Goal: Participate in discussion: Engage in conversation with other users on a specific topic

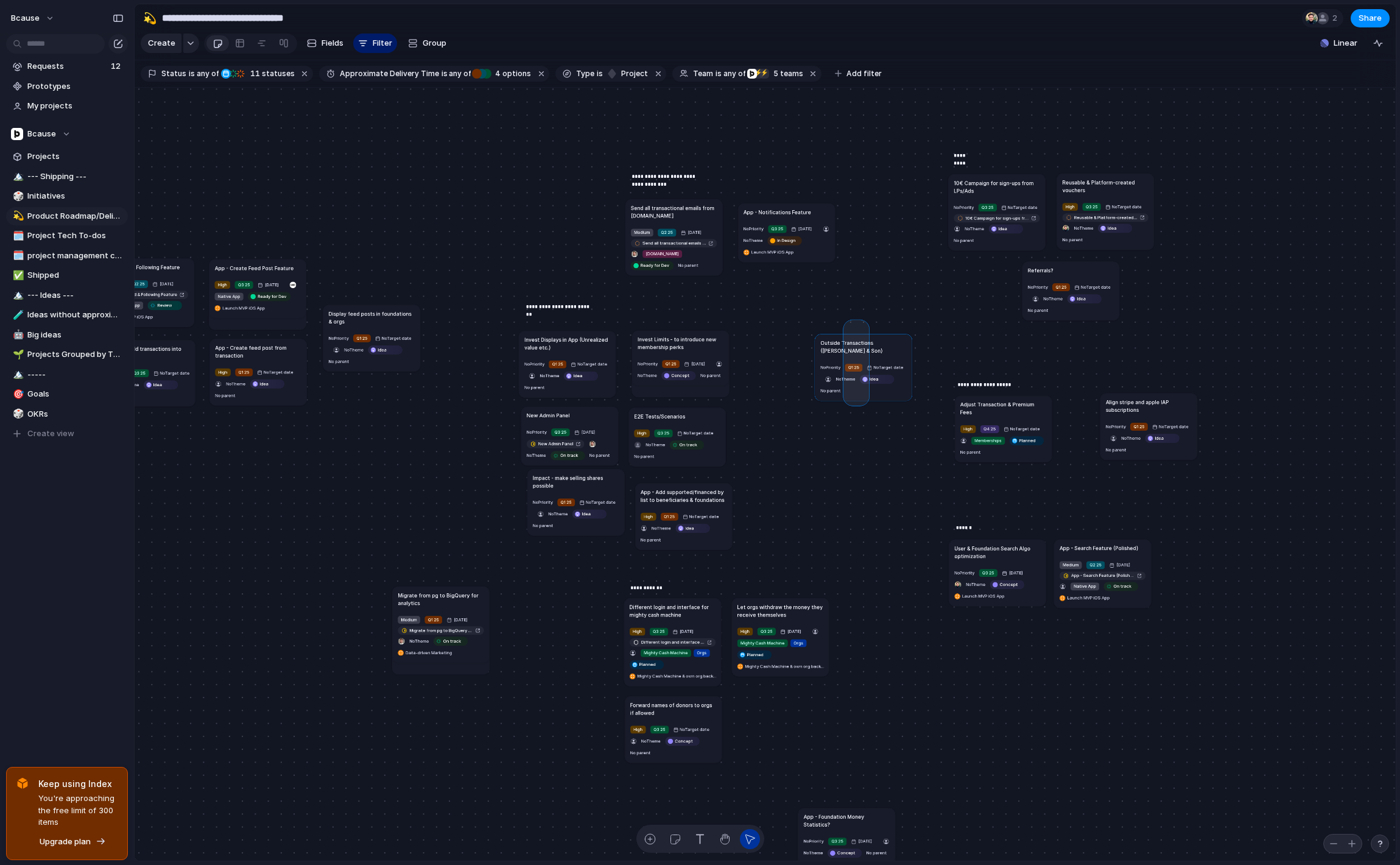
drag, startPoint x: 851, startPoint y: 338, endPoint x: 865, endPoint y: 402, distance: 65.5
click at [865, 402] on div "Send all transactional emails from [DOMAIN_NAME] Medium Q2 25 [DATE] Send all t…" at bounding box center [765, 474] width 1261 height 774
click at [645, 836] on div "button" at bounding box center [650, 839] width 13 height 13
type textarea "**********"
click at [858, 444] on h1 "Delayed payment processing with SEPAs" at bounding box center [859, 438] width 86 height 16
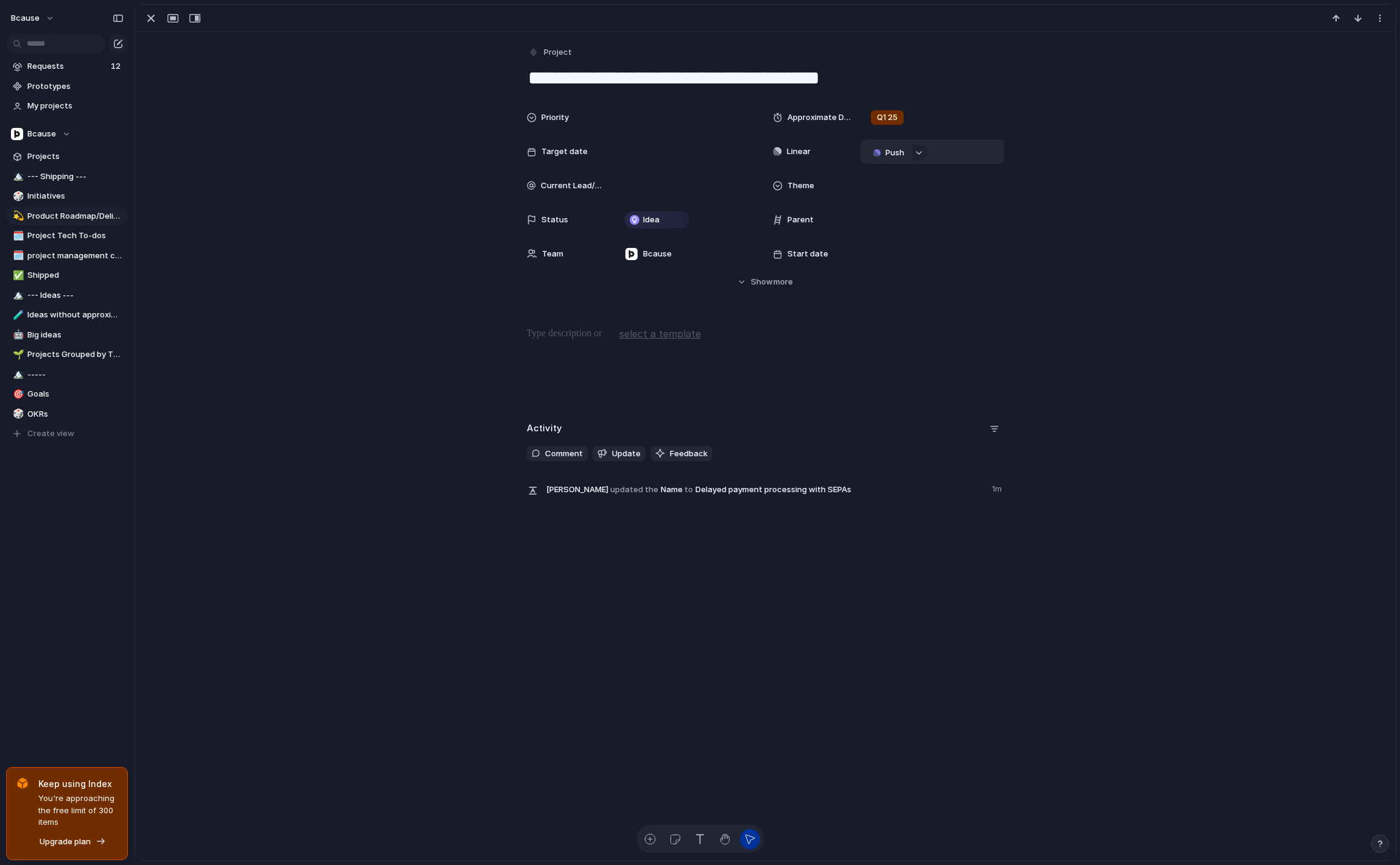
click at [899, 153] on span "Push" at bounding box center [895, 152] width 19 height 12
click at [886, 176] on span "Project" at bounding box center [874, 176] width 28 height 12
click at [904, 378] on span "Dev" at bounding box center [897, 376] width 14 height 12
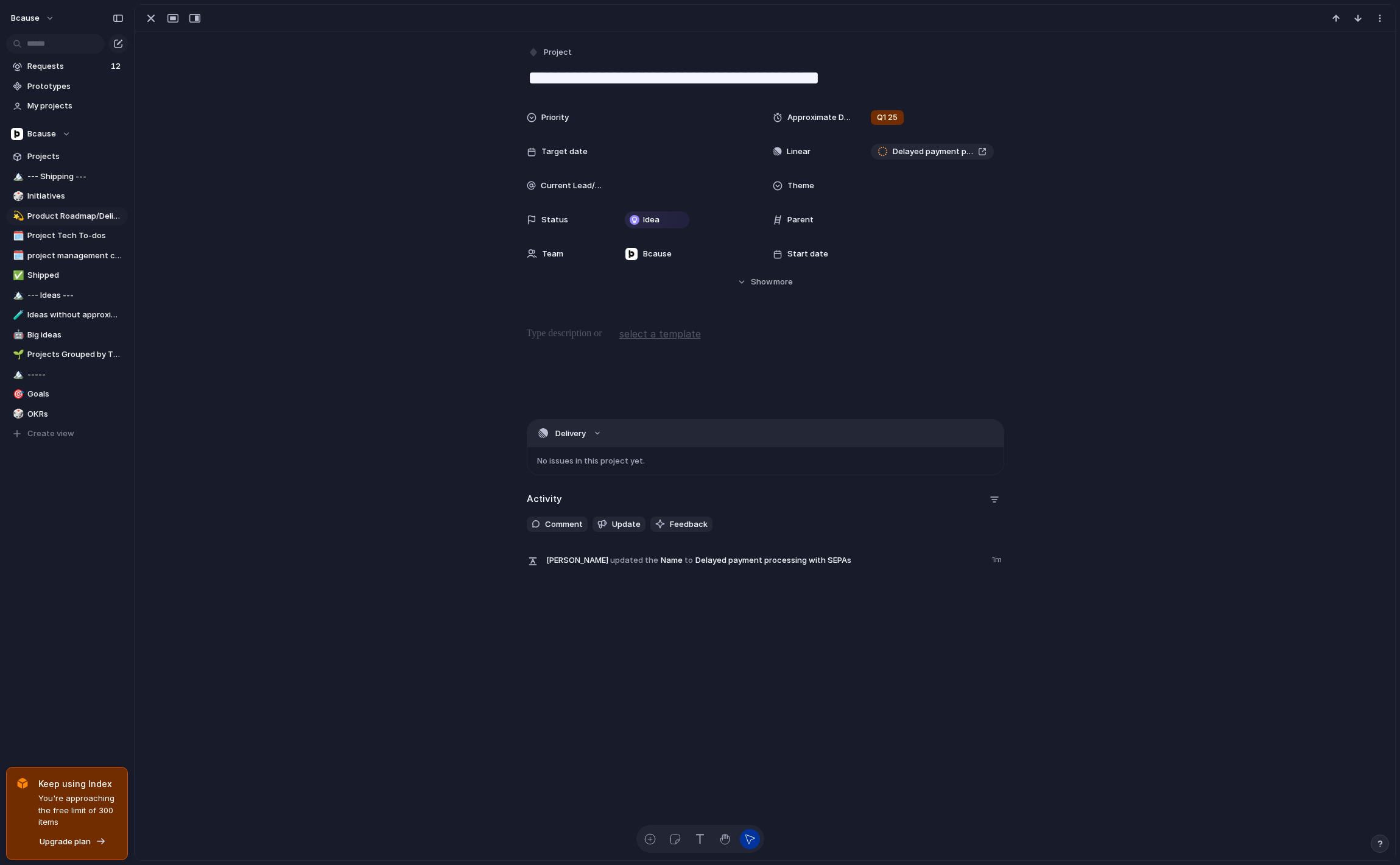
click at [589, 434] on button "Delivery" at bounding box center [765, 433] width 476 height 27
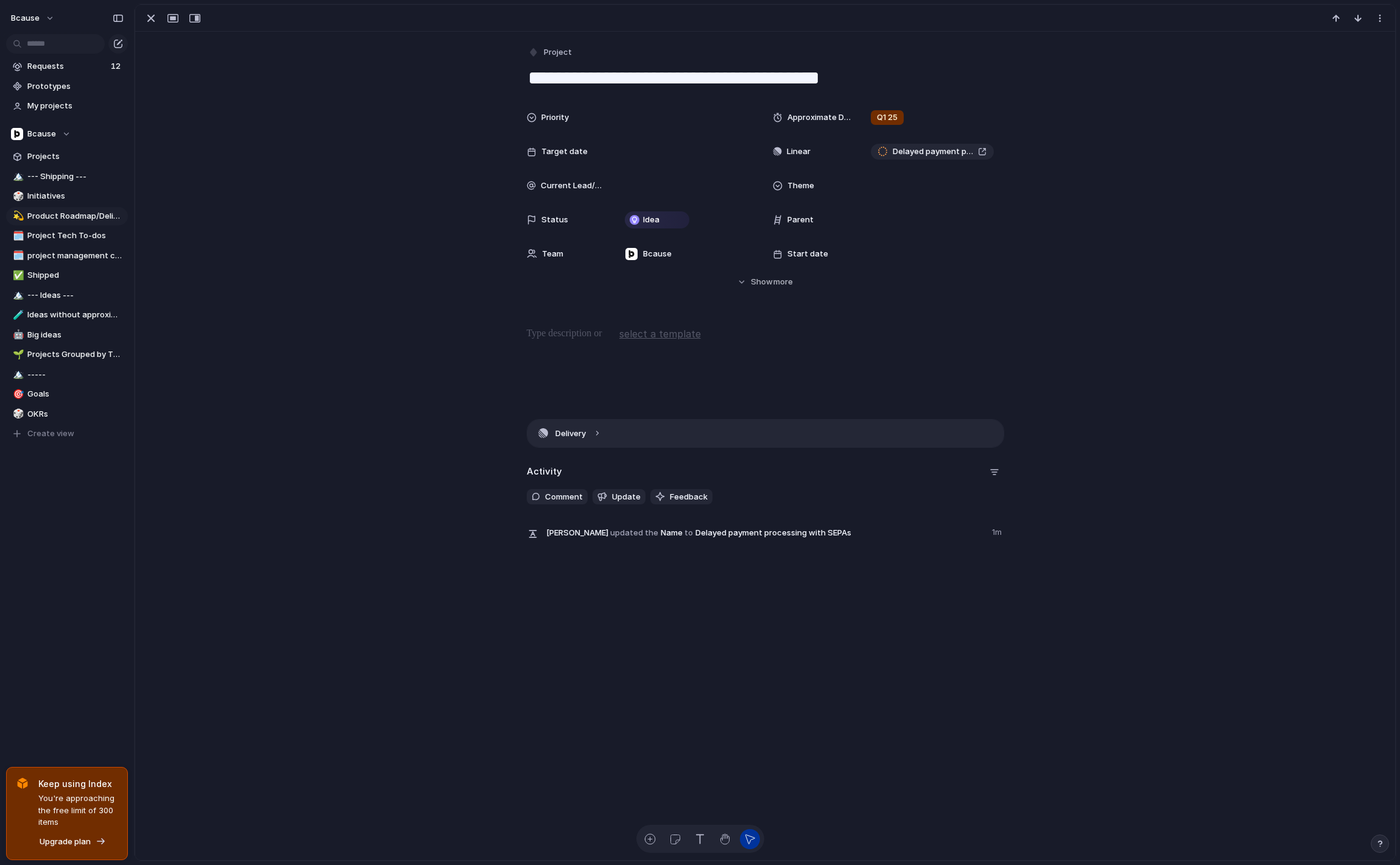
click at [561, 432] on button "Delivery" at bounding box center [765, 433] width 476 height 27
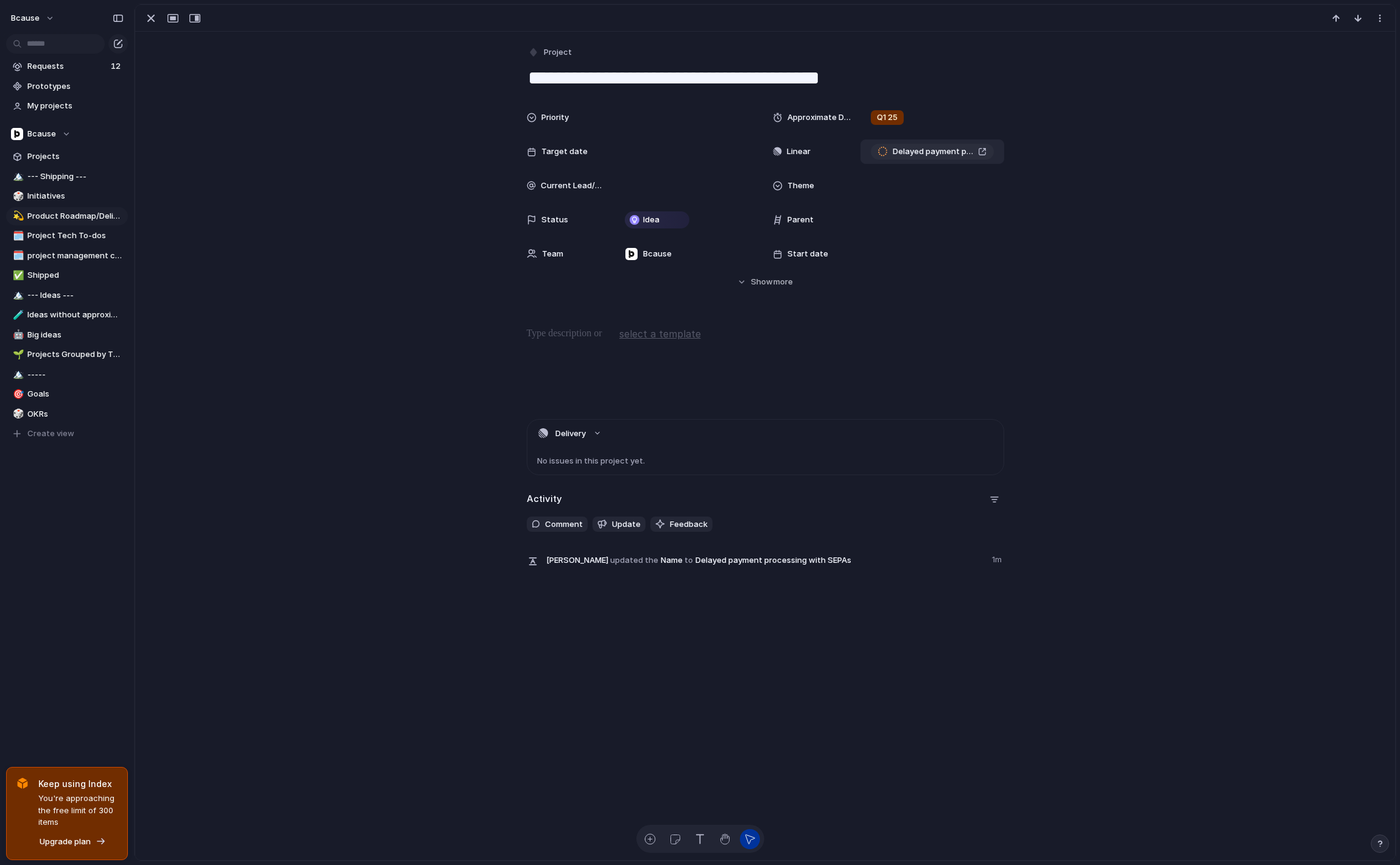
click at [929, 154] on span "Delayed payment processing with SEPAs" at bounding box center [933, 151] width 81 height 12
click at [923, 146] on span "Delayed payment processing with SEPAs" at bounding box center [933, 151] width 81 height 12
click at [158, 19] on div "button" at bounding box center [151, 18] width 14 height 14
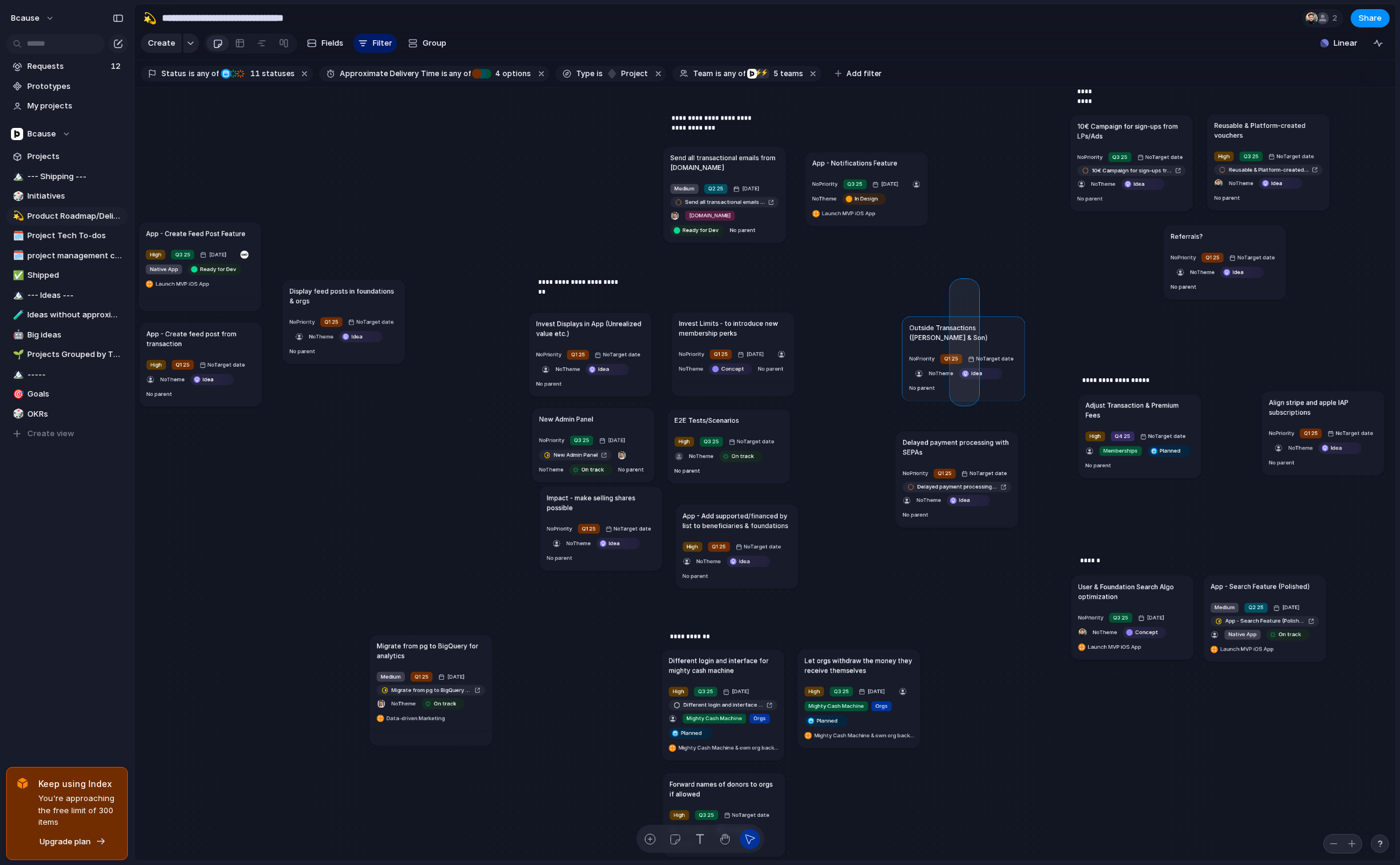
drag, startPoint x: 954, startPoint y: 283, endPoint x: 983, endPoint y: 405, distance: 125.4
click at [982, 405] on div "Send all transactional emails from [DOMAIN_NAME] Medium Q2 25 [DATE] Send all t…" at bounding box center [765, 474] width 1261 height 774
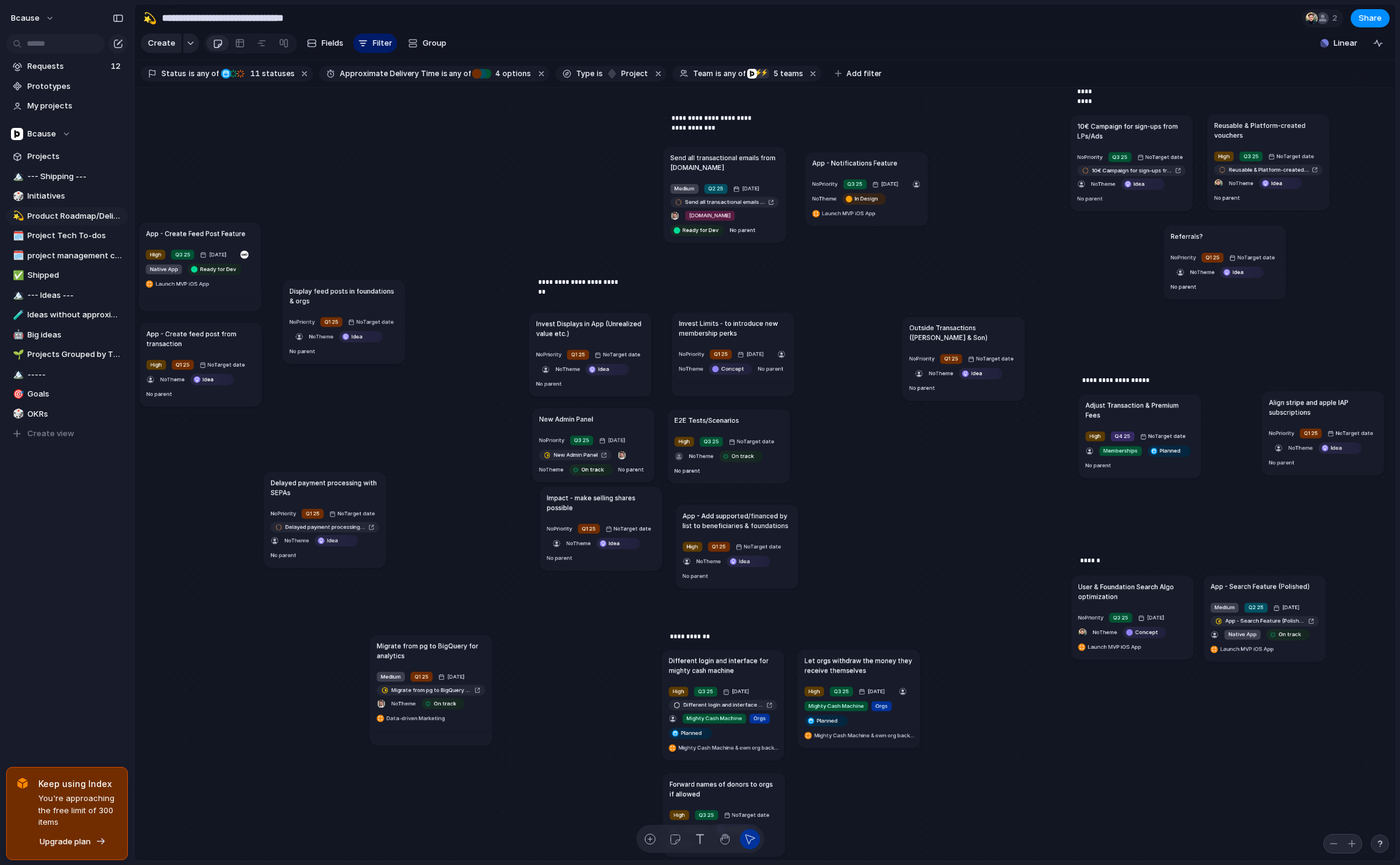
drag, startPoint x: 879, startPoint y: 436, endPoint x: 349, endPoint y: 486, distance: 532.4
click at [346, 486] on h1 "Delayed payment processing with SEPAs" at bounding box center [325, 486] width 109 height 19
drag, startPoint x: 299, startPoint y: 428, endPoint x: 291, endPoint y: 434, distance: 10.0
click at [289, 438] on div "Send all transactional emails from [DOMAIN_NAME] Medium Q2 25 [DATE] Send all t…" at bounding box center [765, 474] width 1261 height 774
drag, startPoint x: 311, startPoint y: 441, endPoint x: 300, endPoint y: 451, distance: 14.9
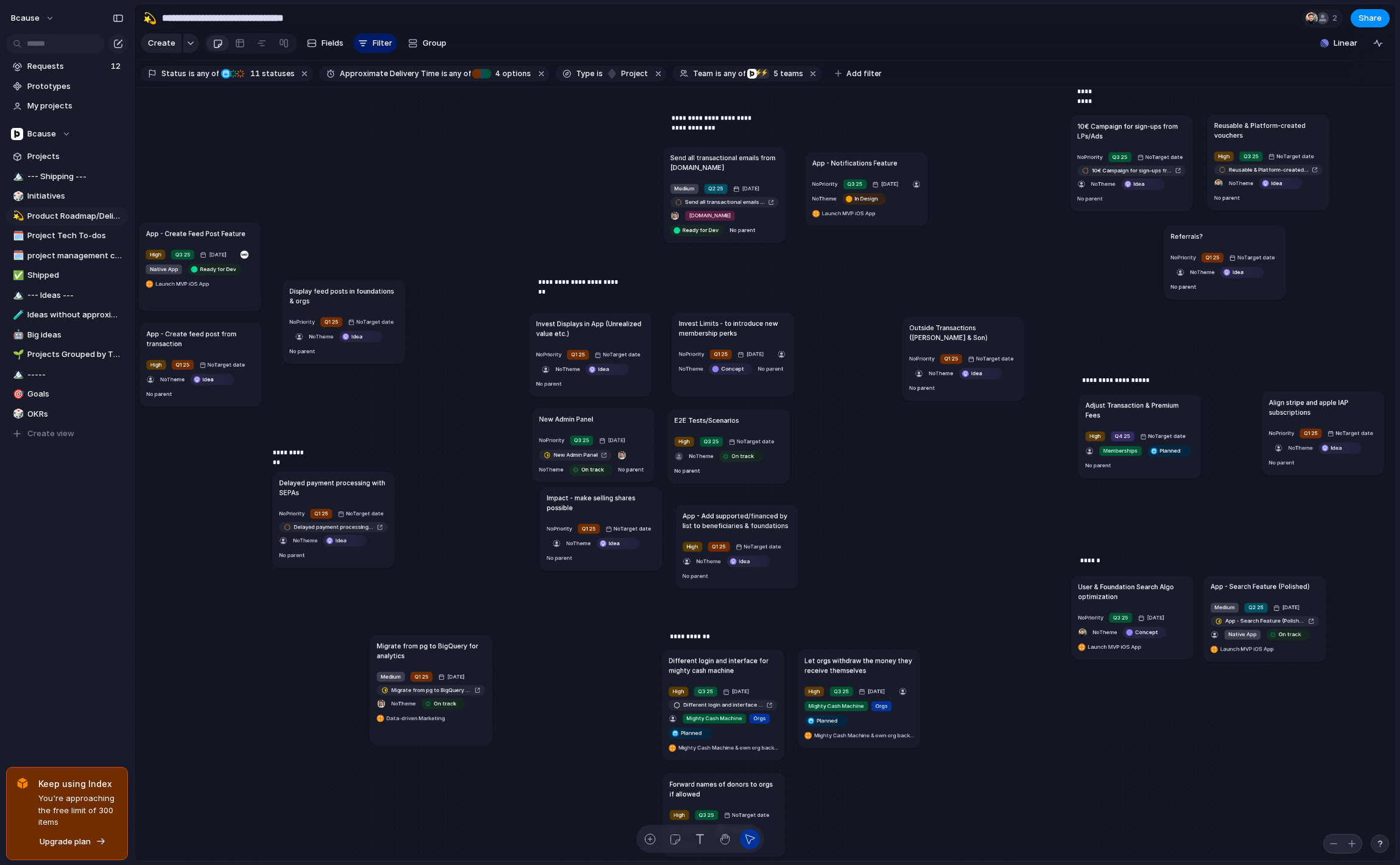
click at [296, 450] on p "**********" at bounding box center [292, 453] width 39 height 10
click at [323, 486] on div "**********" at bounding box center [314, 468] width 81 height 41
drag, startPoint x: 427, startPoint y: 529, endPoint x: 319, endPoint y: 504, distance: 110.9
click at [317, 504] on div "Send all transactional emails from [DOMAIN_NAME] Medium Q2 25 [DATE] Send all t…" at bounding box center [765, 474] width 1261 height 774
drag, startPoint x: 319, startPoint y: 494, endPoint x: 308, endPoint y: 494, distance: 11.0
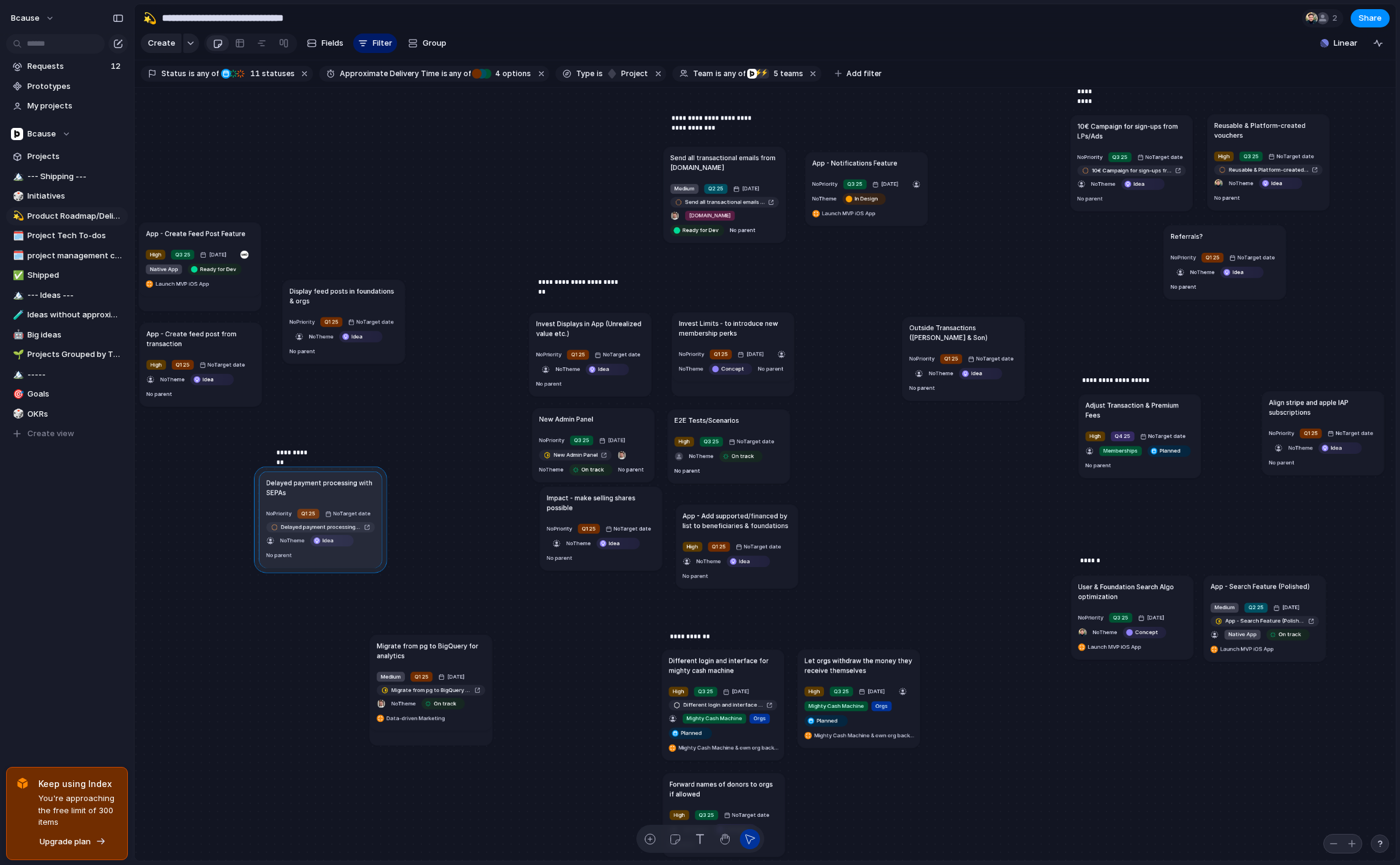
click at [308, 494] on div at bounding box center [321, 519] width 133 height 106
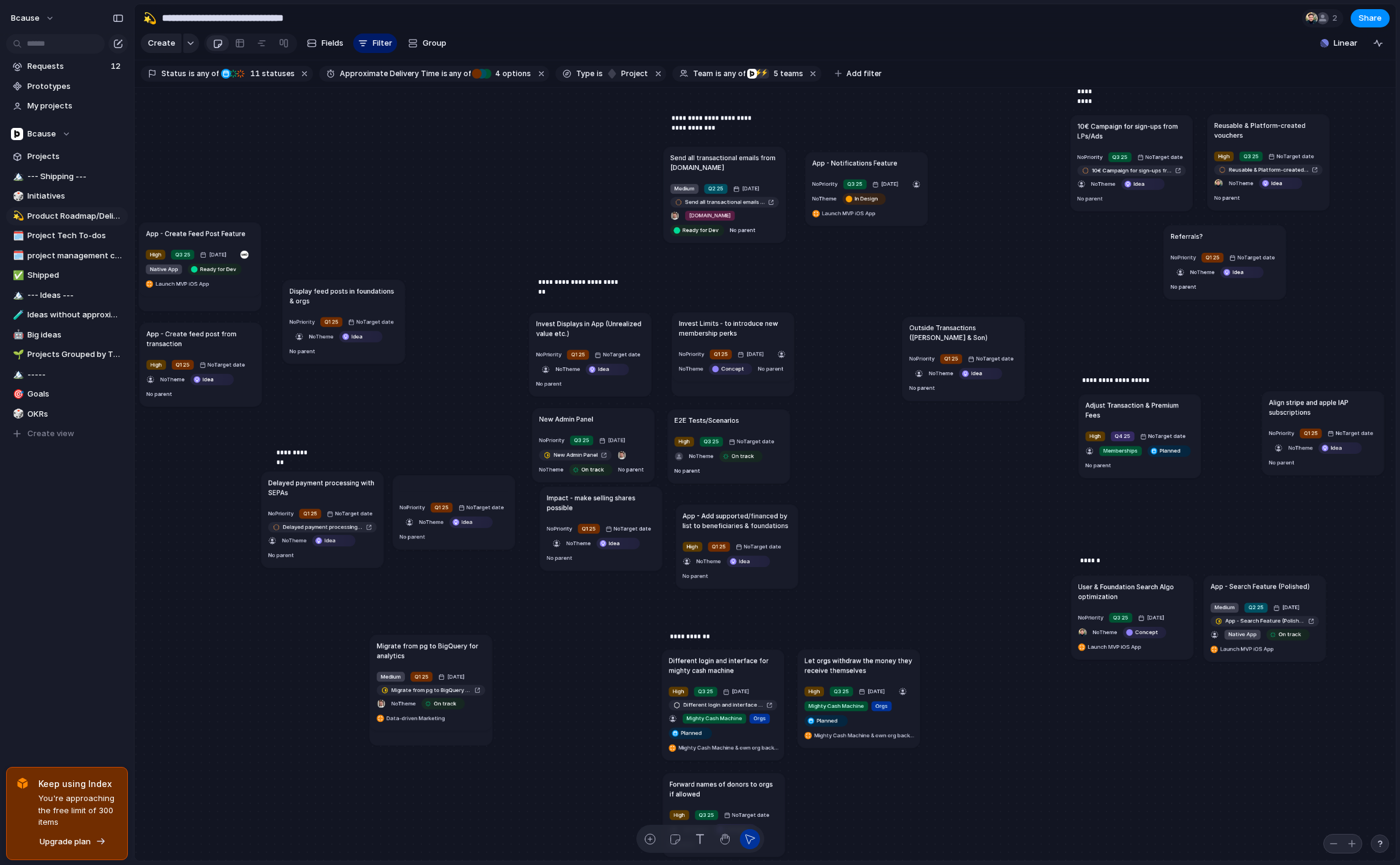
type textarea "*"
type textarea "**********"
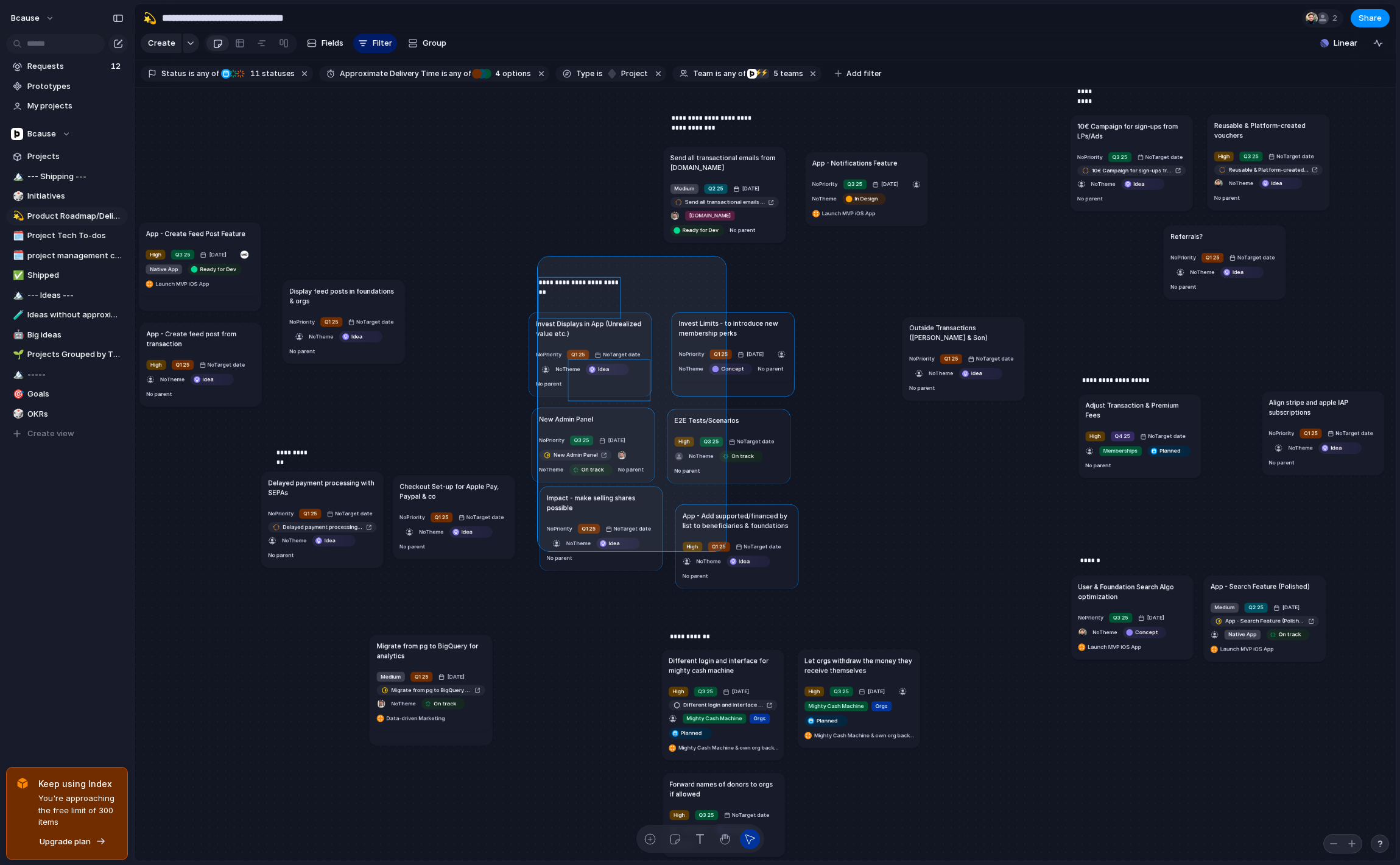
drag, startPoint x: 543, startPoint y: 261, endPoint x: 758, endPoint y: 564, distance: 371.5
click at [758, 564] on div "Send all transactional emails from [DOMAIN_NAME] Medium Q2 25 [DATE] Send all t…" at bounding box center [765, 474] width 1261 height 774
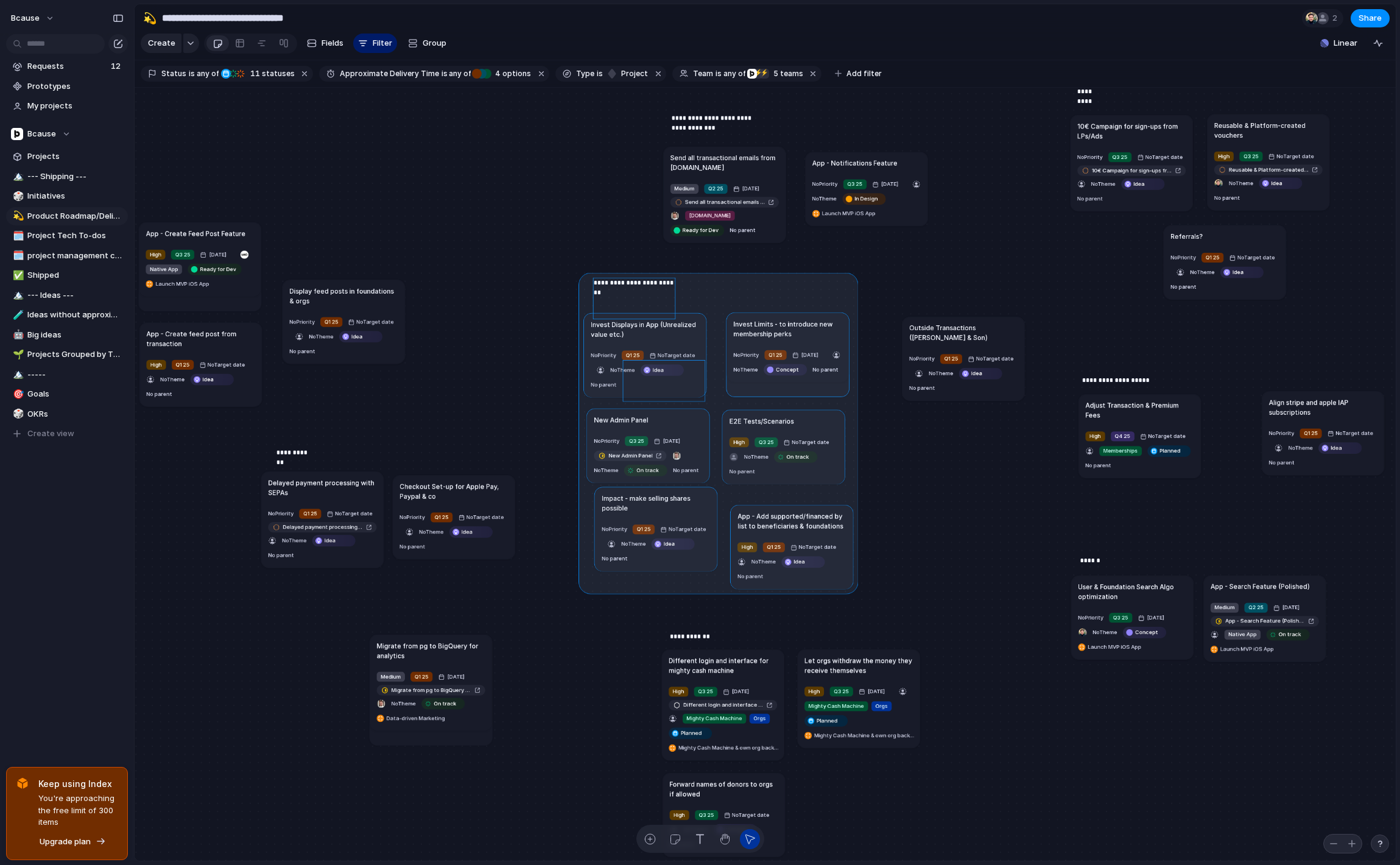
drag, startPoint x: 709, startPoint y: 329, endPoint x: 763, endPoint y: 328, distance: 54.0
click at [763, 327] on div at bounding box center [718, 433] width 279 height 321
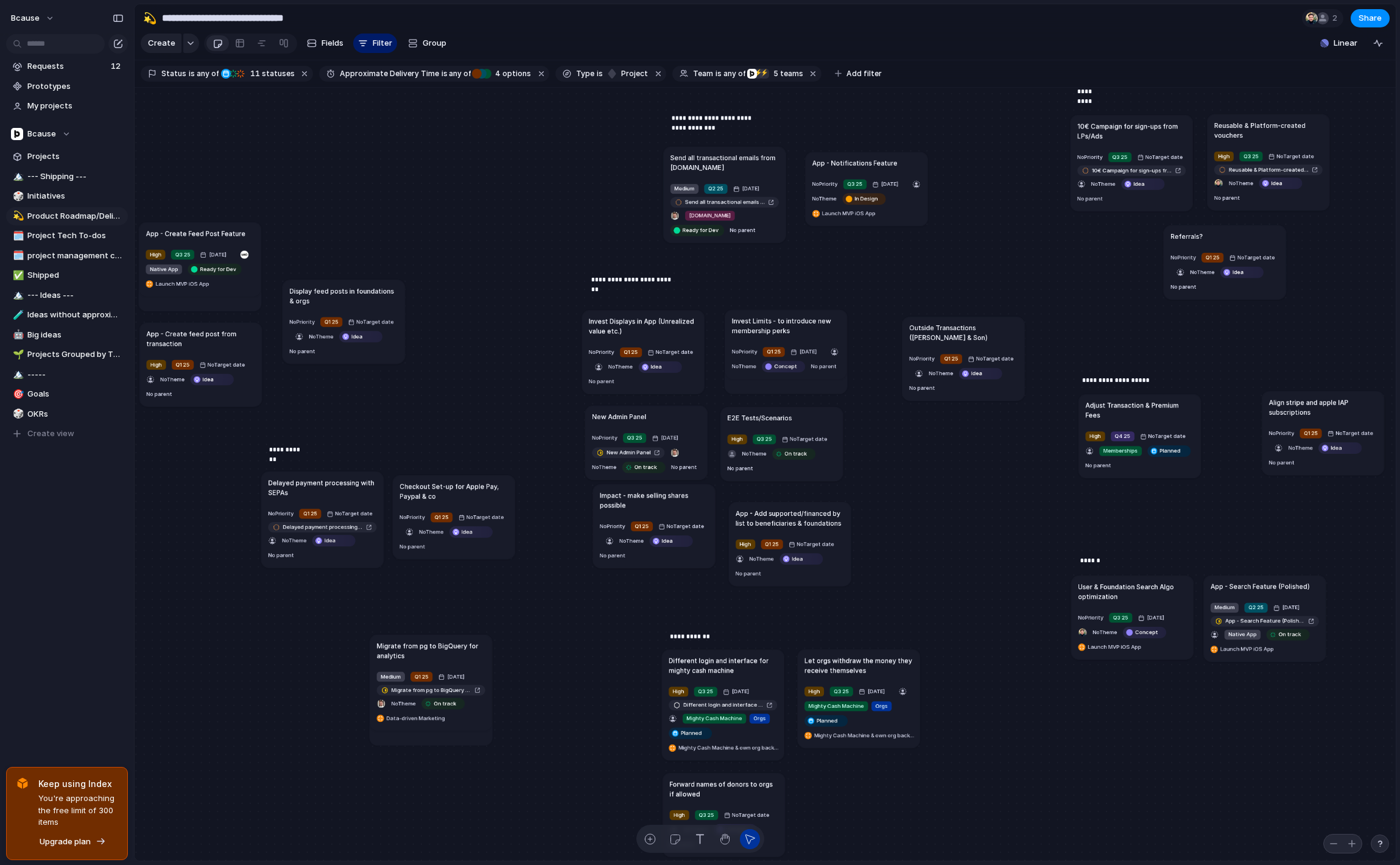
drag, startPoint x: 298, startPoint y: 452, endPoint x: 291, endPoint y: 450, distance: 7.3
click at [291, 450] on p "**********" at bounding box center [289, 449] width 39 height 10
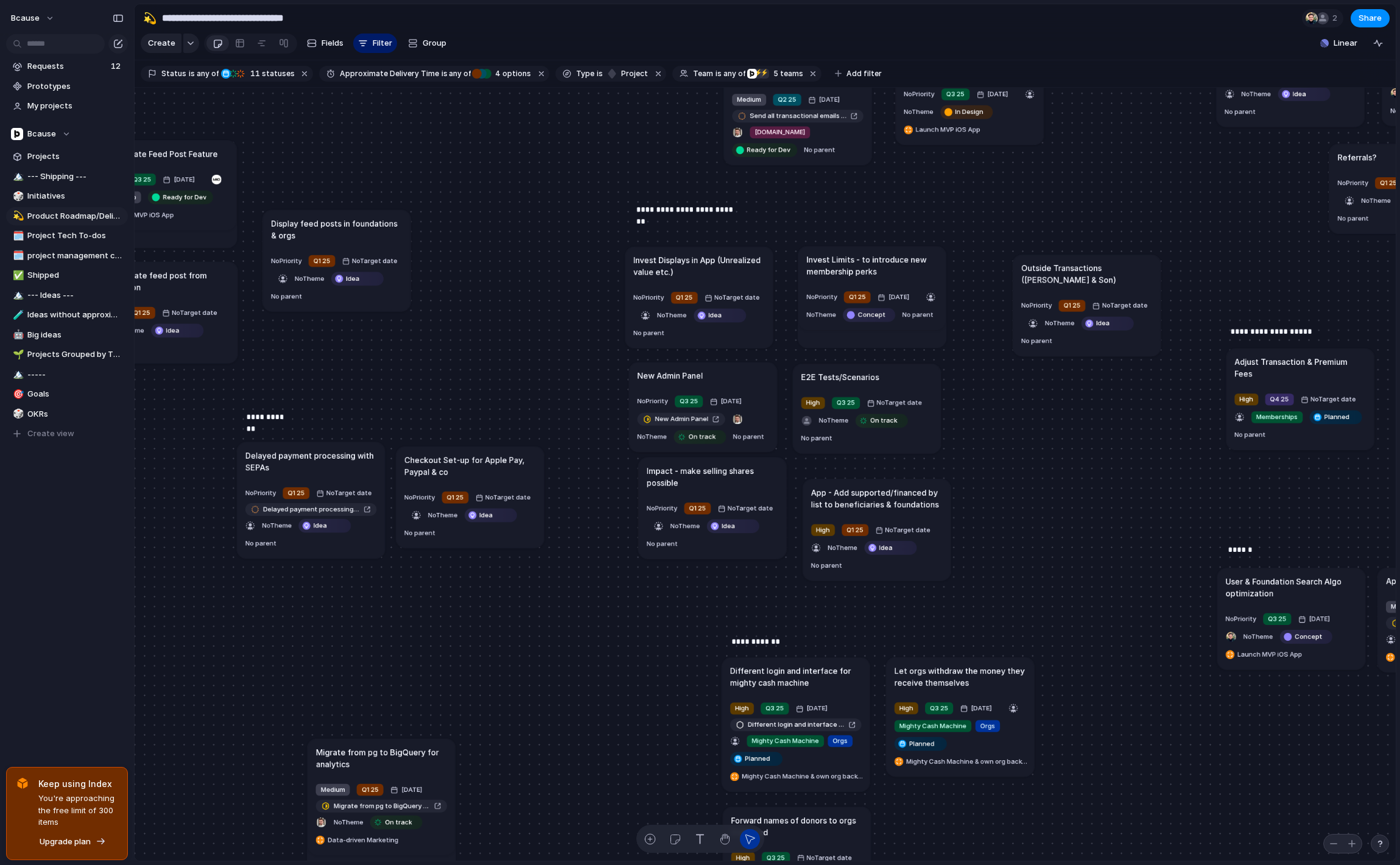
drag, startPoint x: 450, startPoint y: 684, endPoint x: 392, endPoint y: 758, distance: 94.0
click at [392, 754] on h1 "Migrate from pg to BigQuery for analytics" at bounding box center [381, 757] width 131 height 24
drag, startPoint x: 651, startPoint y: 837, endPoint x: 648, endPoint y: 830, distance: 7.6
click at [648, 830] on button "button" at bounding box center [650, 839] width 20 height 20
click at [644, 834] on div "button" at bounding box center [650, 839] width 13 height 13
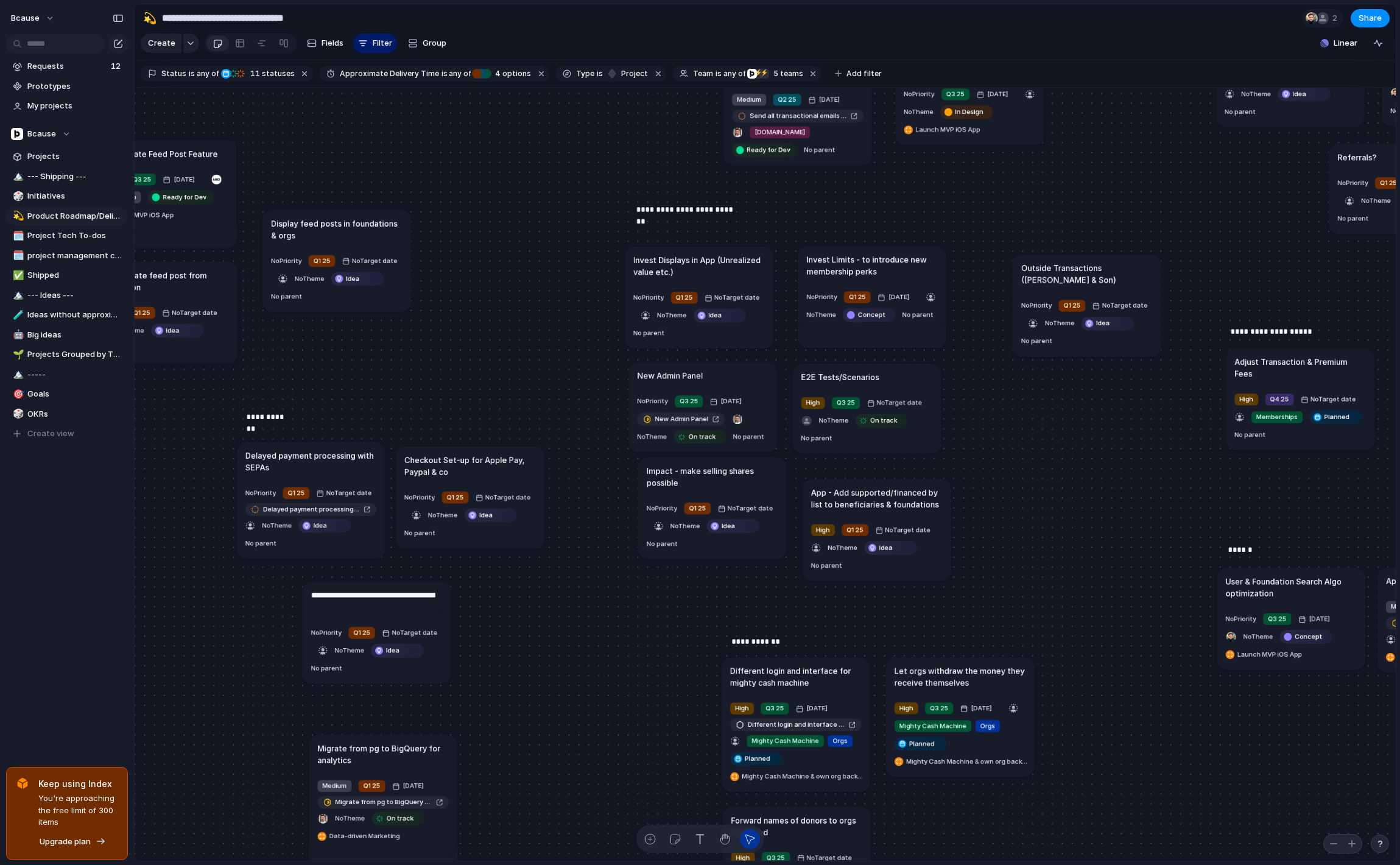
type textarea "**********"
click at [324, 651] on div "button" at bounding box center [323, 650] width 10 height 10
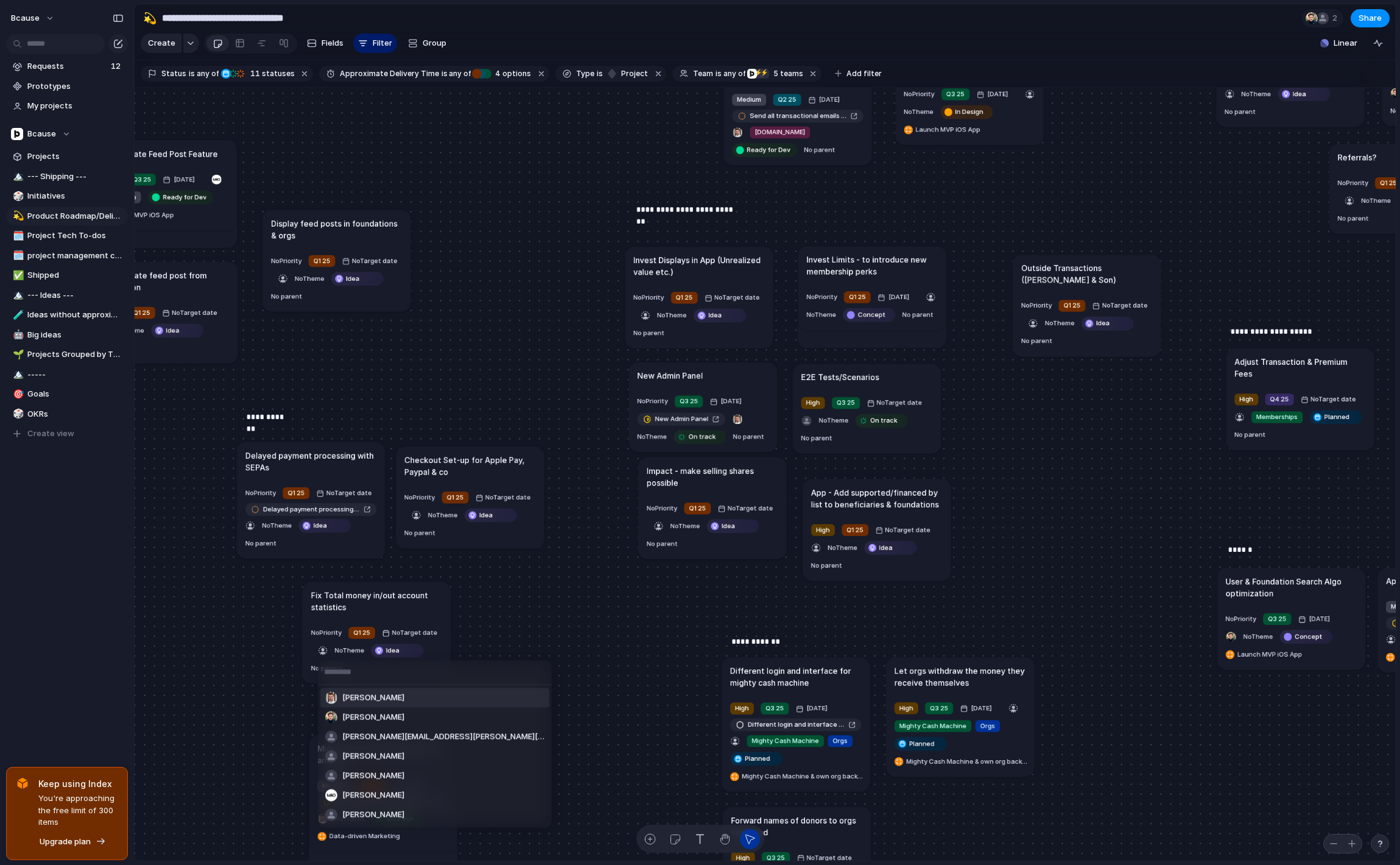
click at [363, 691] on span "[PERSON_NAME]" at bounding box center [373, 697] width 62 height 12
